Goal: Task Accomplishment & Management: Manage account settings

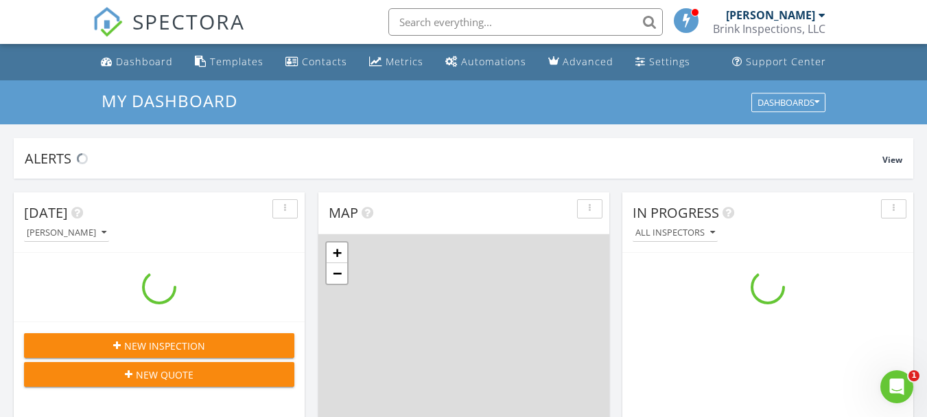
scroll to position [1271, 949]
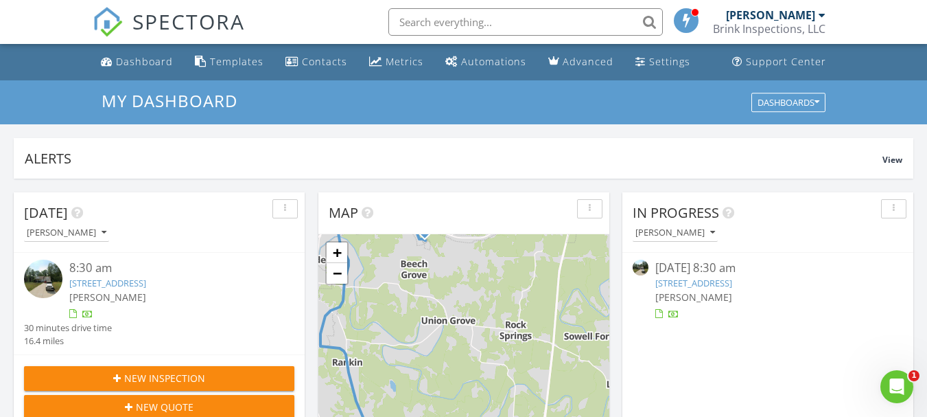
click at [709, 280] on link "[STREET_ADDRESS]" at bounding box center [694, 283] width 77 height 12
